Goal: Information Seeking & Learning: Learn about a topic

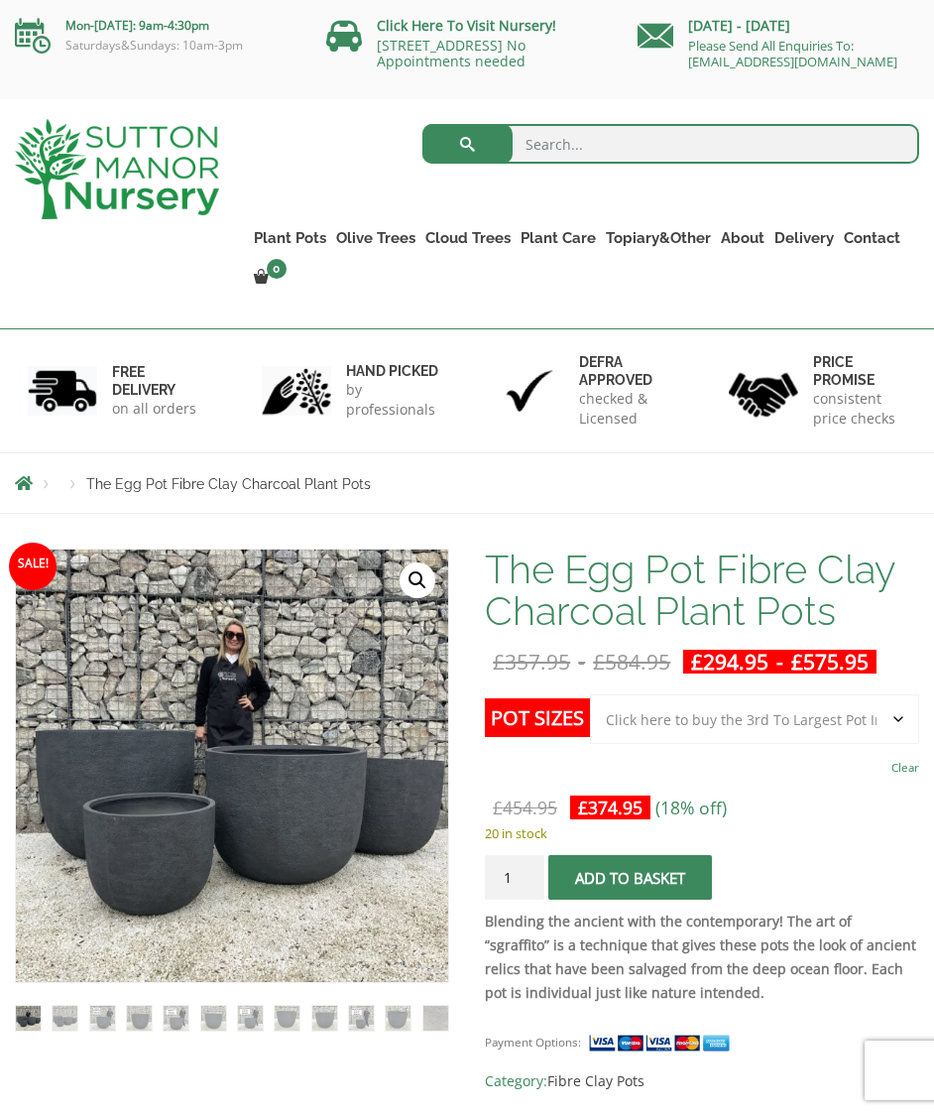
click at [595, 160] on input "search" at bounding box center [672, 144] width 498 height 40
type input "Large plant pits"
click at [467, 160] on button "submit" at bounding box center [468, 144] width 90 height 40
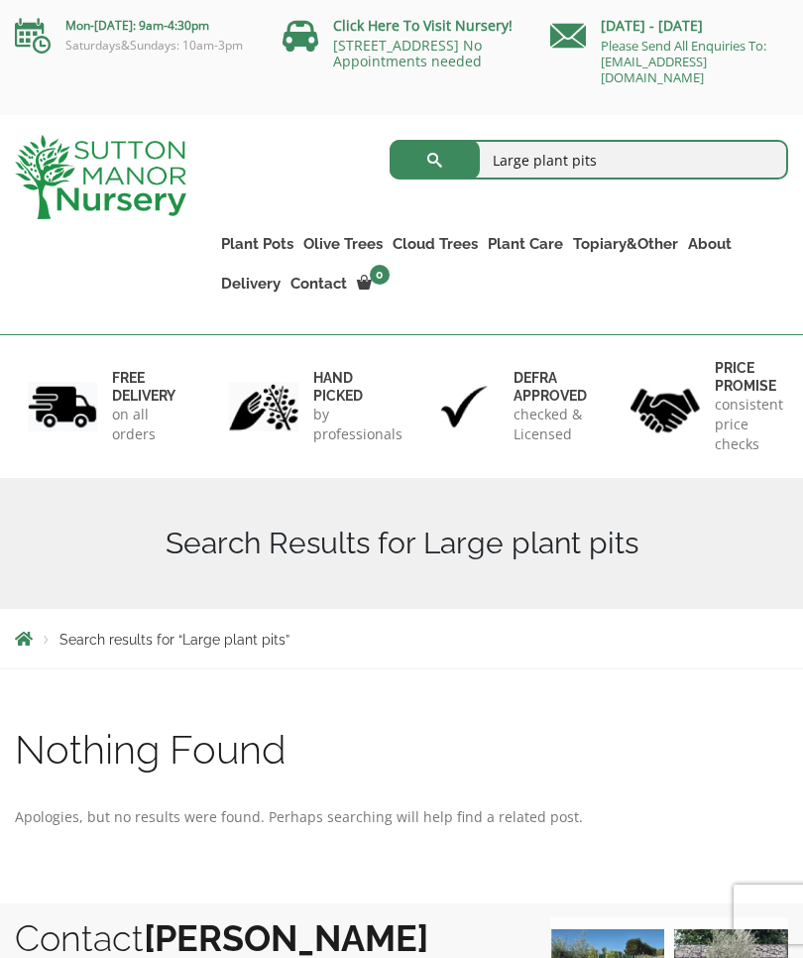
click at [622, 168] on input "Large plant pits" at bounding box center [590, 160] width 400 height 40
type input "Large plant pots"
click at [434, 160] on button "submit" at bounding box center [435, 160] width 90 height 40
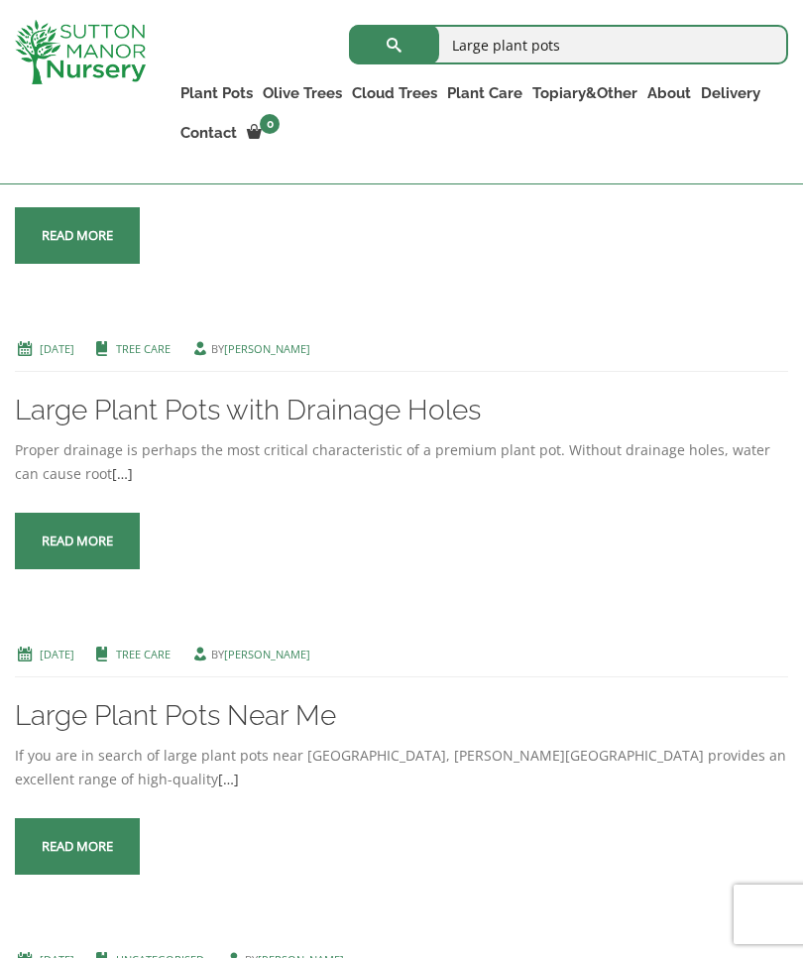
scroll to position [612, 0]
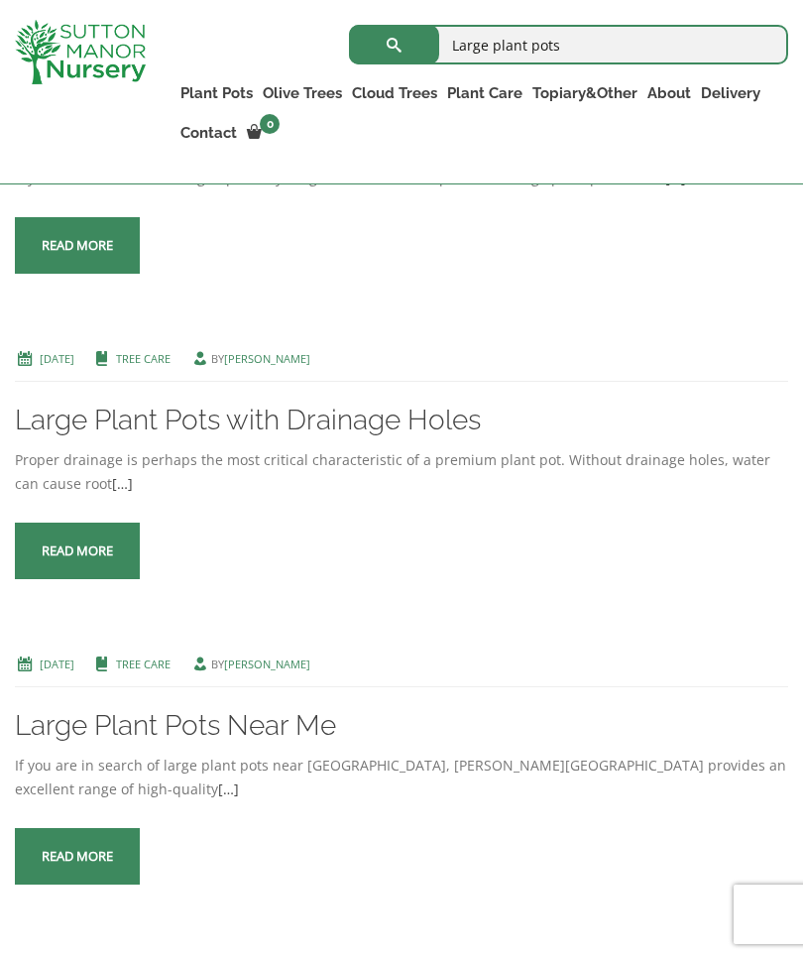
click at [77, 857] on span at bounding box center [77, 857] width 0 height 0
